Goal: Transaction & Acquisition: Purchase product/service

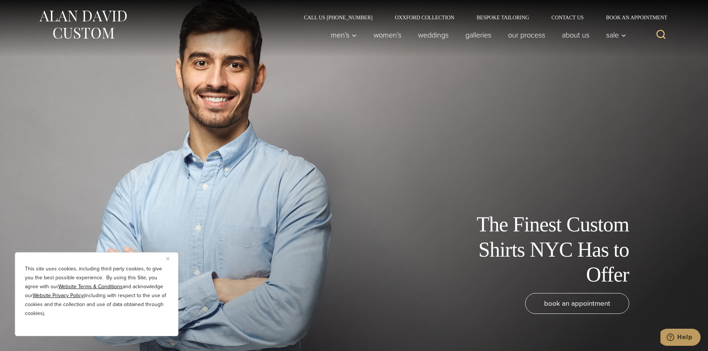
click at [167, 260] on img "Close" at bounding box center [167, 258] width 3 height 3
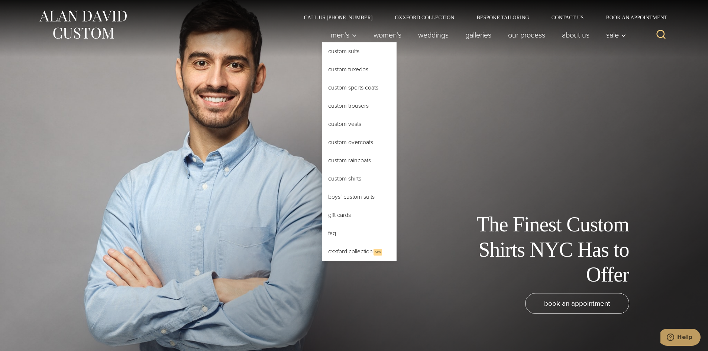
click at [346, 183] on link "Custom Shirts" at bounding box center [359, 179] width 74 height 18
click at [349, 176] on link "Custom Shirts" at bounding box center [359, 179] width 74 height 18
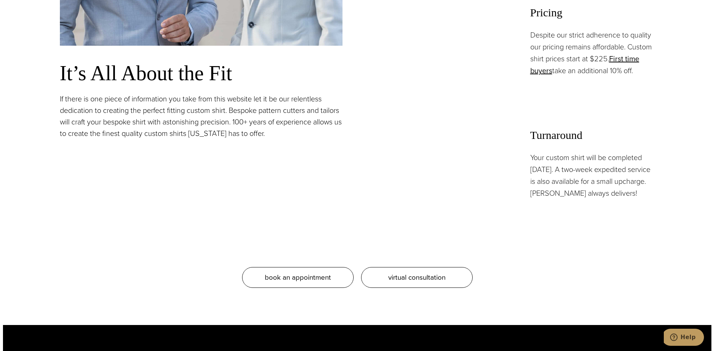
scroll to position [483, 0]
